Goal: Task Accomplishment & Management: Complete application form

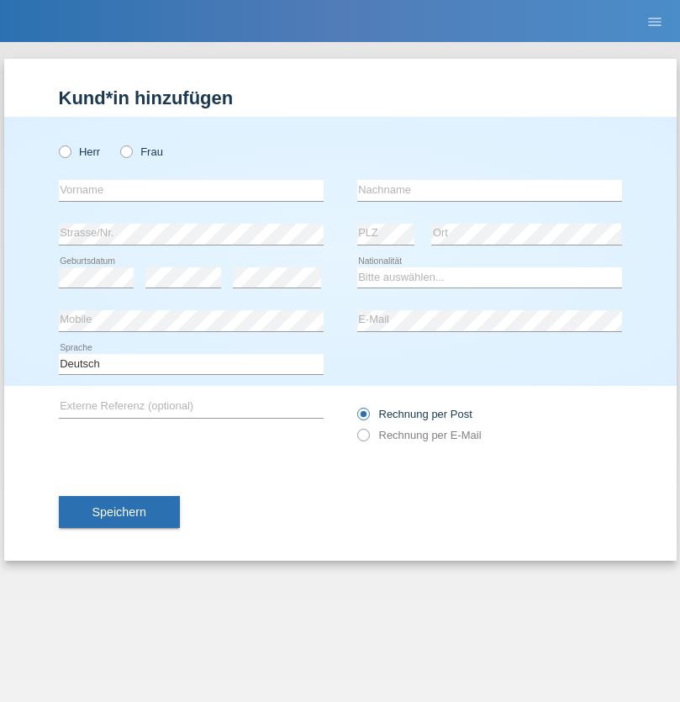
radio input "true"
click at [191, 190] on input "text" at bounding box center [191, 190] width 265 height 21
type input "Leonardo"
click at [489, 190] on input "text" at bounding box center [489, 190] width 265 height 21
type input "La Grotteria"
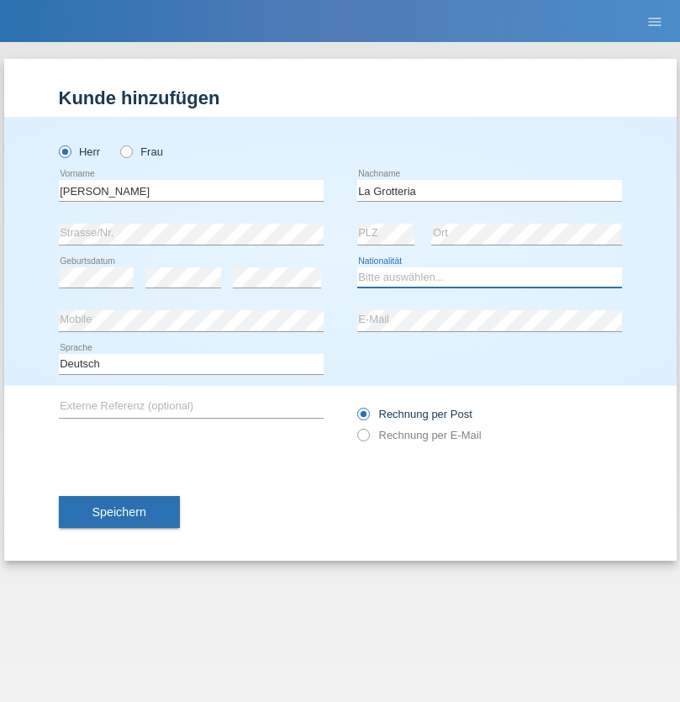
select select "CH"
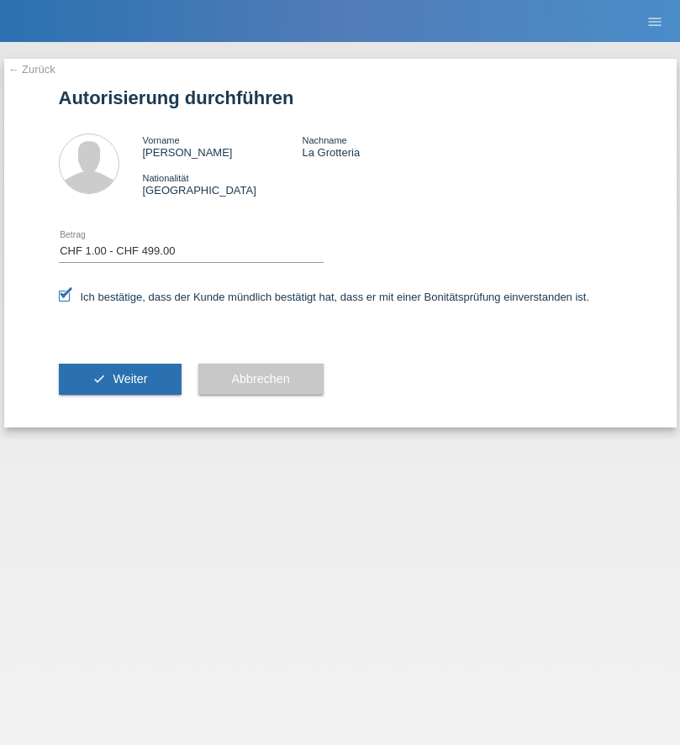
select select "1"
click at [119, 379] on span "Weiter" at bounding box center [130, 378] width 34 height 13
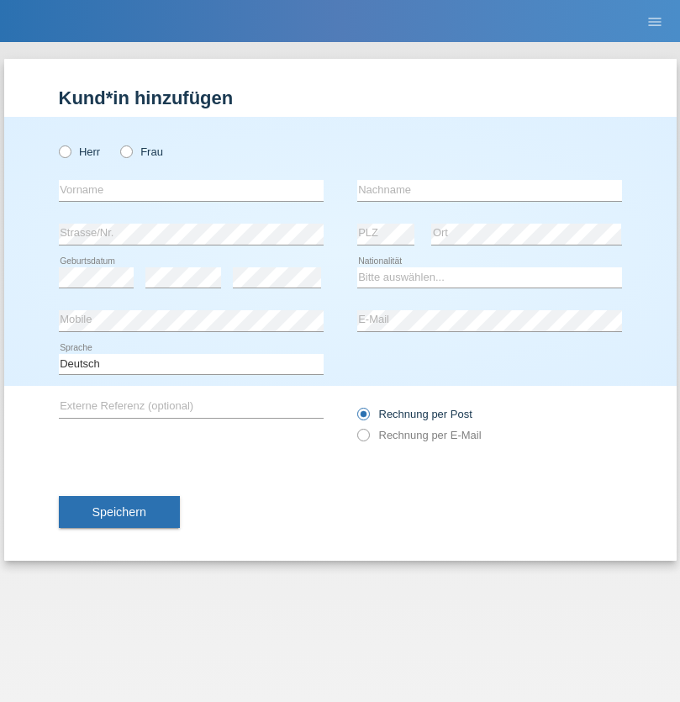
radio input "true"
click at [191, 190] on input "text" at bounding box center [191, 190] width 265 height 21
type input "[PERSON_NAME]"
click at [489, 190] on input "text" at bounding box center [489, 190] width 265 height 21
type input "Zwygart"
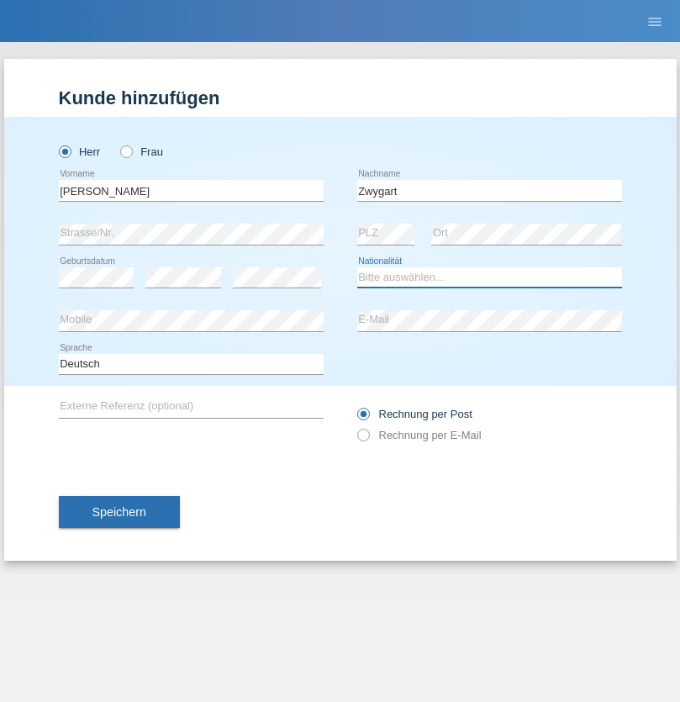
select select "CH"
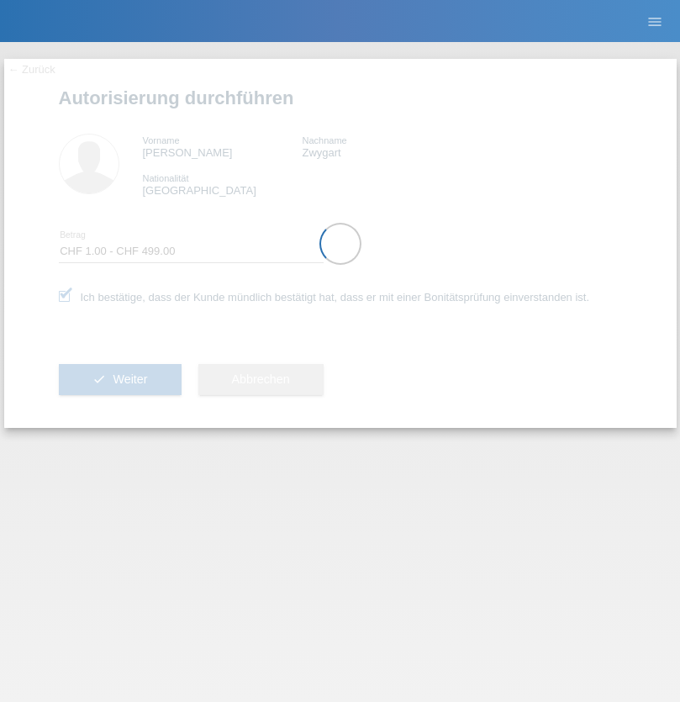
select select "1"
